Goal: Transaction & Acquisition: Purchase product/service

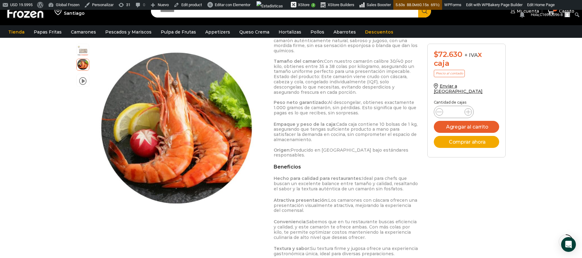
scroll to position [368, 0]
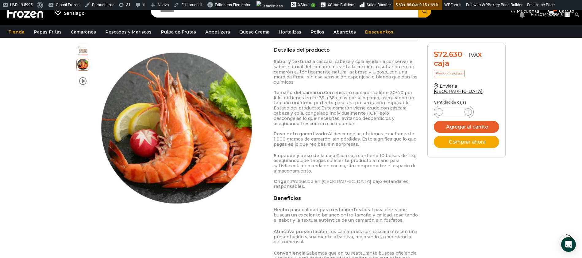
click at [321, 232] on p "Atractiva presentación: Los camarones con cáscara ofrecen una presentación visu…" at bounding box center [346, 236] width 145 height 15
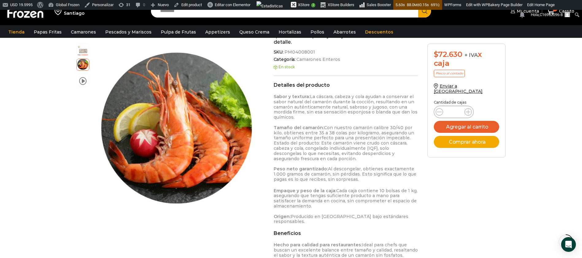
scroll to position [230, 0]
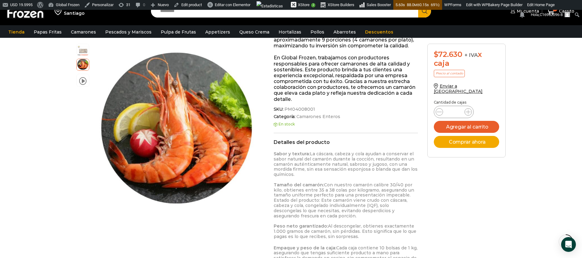
click at [165, 13] on input "Search input" at bounding box center [286, 11] width 259 height 13
type input "********"
click at [418, 5] on button "Search" at bounding box center [424, 11] width 13 height 13
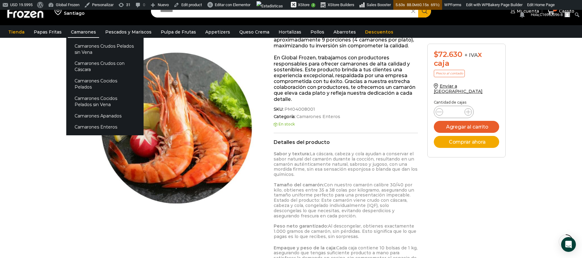
click at [84, 32] on link "Camarones" at bounding box center [83, 32] width 31 height 12
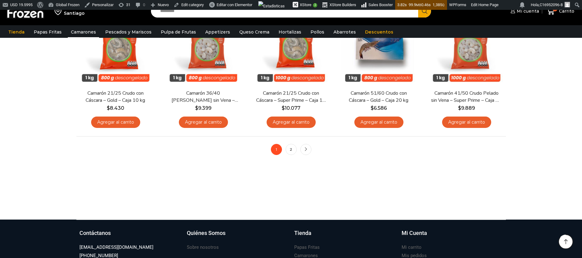
scroll to position [507, 0]
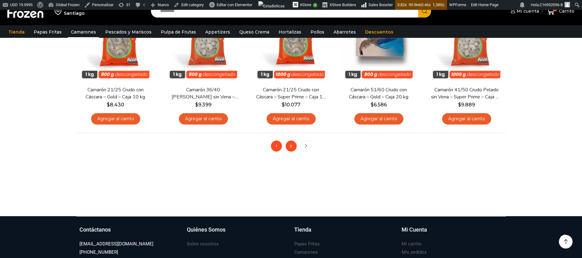
click at [288, 147] on link "2" at bounding box center [291, 145] width 11 height 11
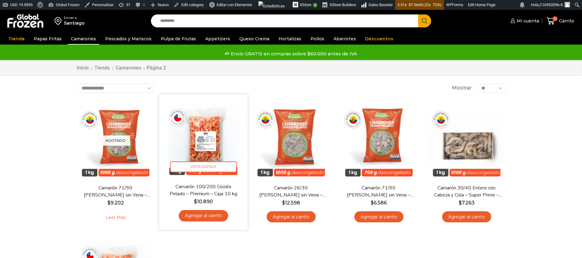
click at [215, 139] on img at bounding box center [203, 138] width 79 height 79
